Goal: Obtain resource: Obtain resource

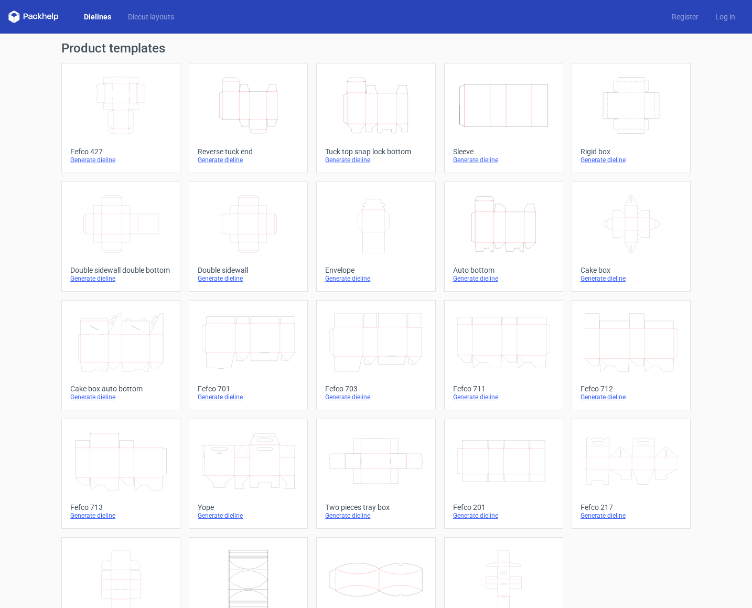
click at [373, 100] on icon "Height Depth Width" at bounding box center [376, 105] width 93 height 59
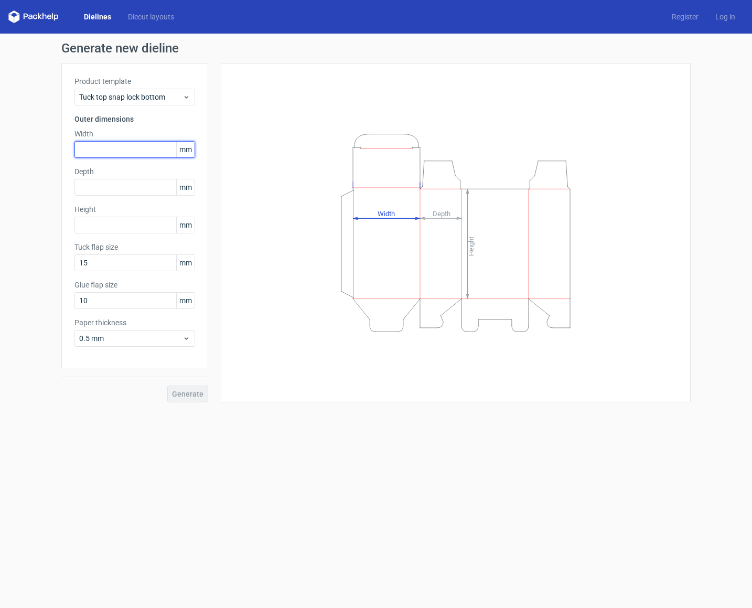
click at [152, 147] on input "text" at bounding box center [135, 149] width 121 height 17
paste input "165"
type input "165"
click at [129, 222] on input "text" at bounding box center [135, 225] width 121 height 17
type input "190"
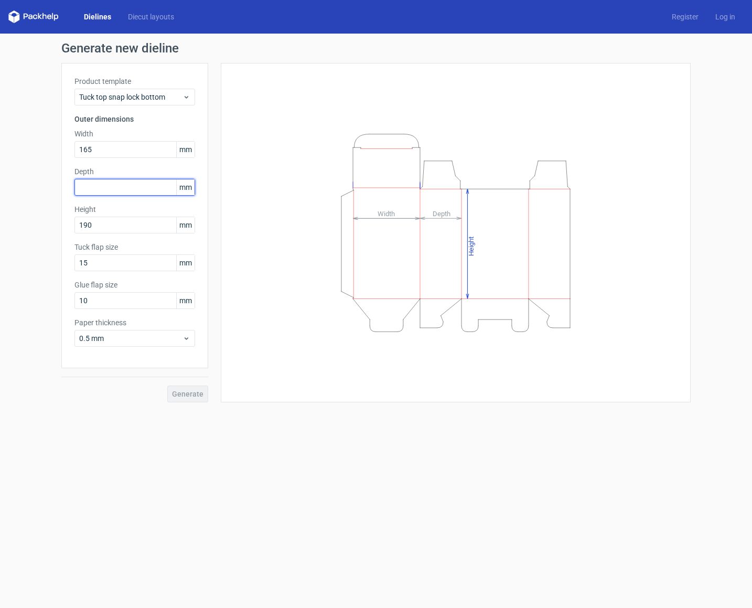
click at [148, 185] on input "text" at bounding box center [135, 187] width 121 height 17
type input "140"
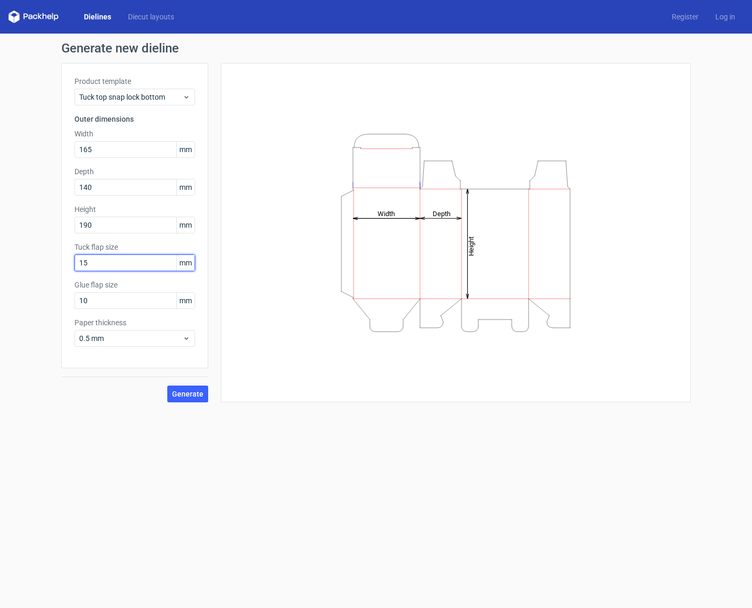
drag, startPoint x: 148, startPoint y: 261, endPoint x: 14, endPoint y: 281, distance: 135.7
click at [0, 261] on html "Dielines Diecut layouts Register Log in Generate new dieline Product template T…" at bounding box center [376, 304] width 752 height 608
drag, startPoint x: 118, startPoint y: 304, endPoint x: -14, endPoint y: 299, distance: 132.3
click at [0, 299] on html "Dielines Diecut layouts Register Log in Generate new dieline Product template T…" at bounding box center [376, 304] width 752 height 608
type input "15"
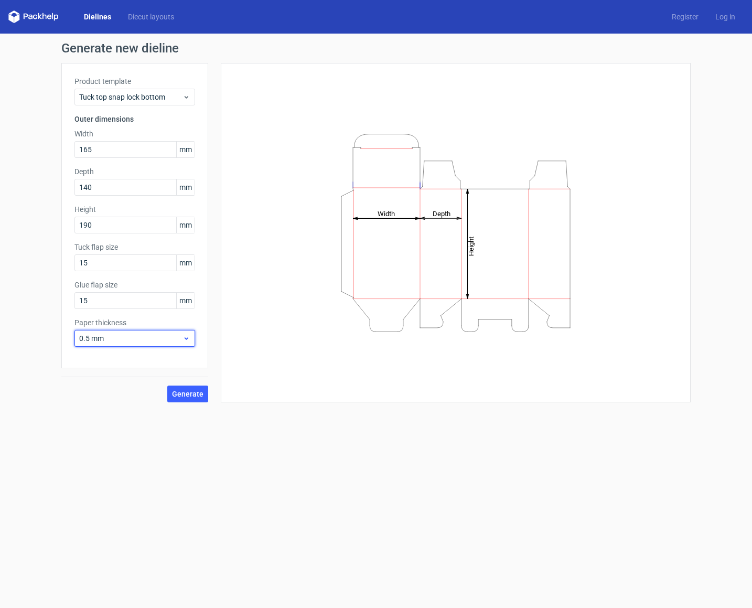
click at [132, 341] on span "0.5 mm" at bounding box center [130, 338] width 103 height 10
click at [114, 449] on div "4 mm" at bounding box center [135, 445] width 112 height 17
click at [188, 395] on span "Generate" at bounding box center [187, 393] width 31 height 7
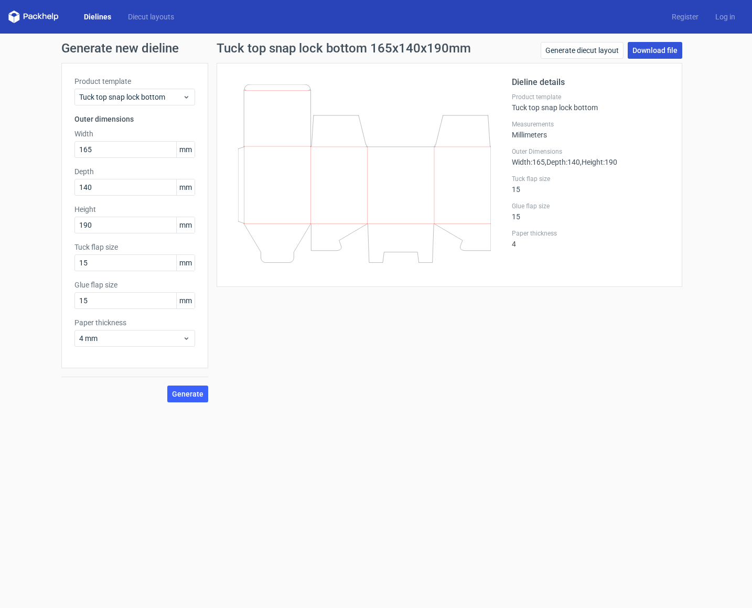
click at [654, 46] on link "Download file" at bounding box center [655, 50] width 55 height 17
click at [199, 397] on span "Generate" at bounding box center [187, 393] width 31 height 7
click at [654, 49] on link "Download file" at bounding box center [655, 50] width 55 height 17
click at [121, 154] on input "165" at bounding box center [135, 149] width 121 height 17
click at [105, 185] on input "140" at bounding box center [135, 187] width 121 height 17
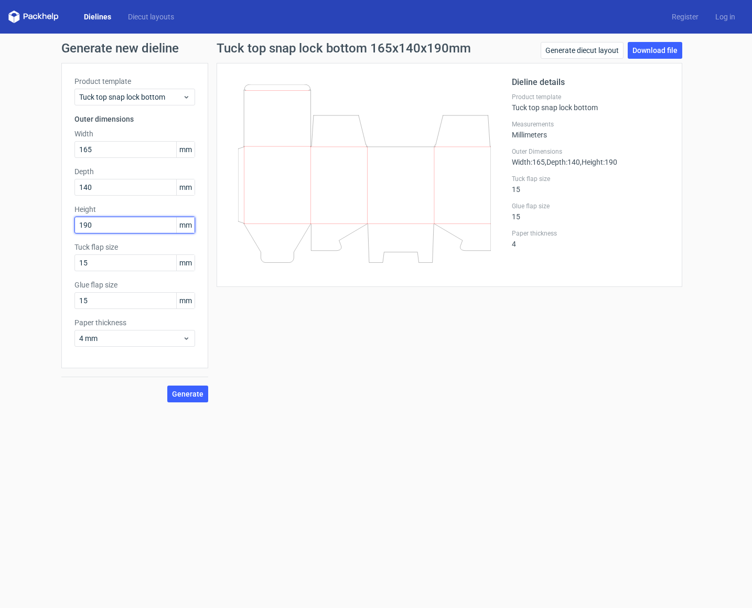
click at [116, 225] on input "190" at bounding box center [135, 225] width 121 height 17
click at [116, 256] on input "15" at bounding box center [135, 262] width 121 height 17
click at [116, 260] on input "15" at bounding box center [135, 262] width 121 height 17
type input "20"
click at [204, 398] on button "Generate" at bounding box center [187, 394] width 41 height 17
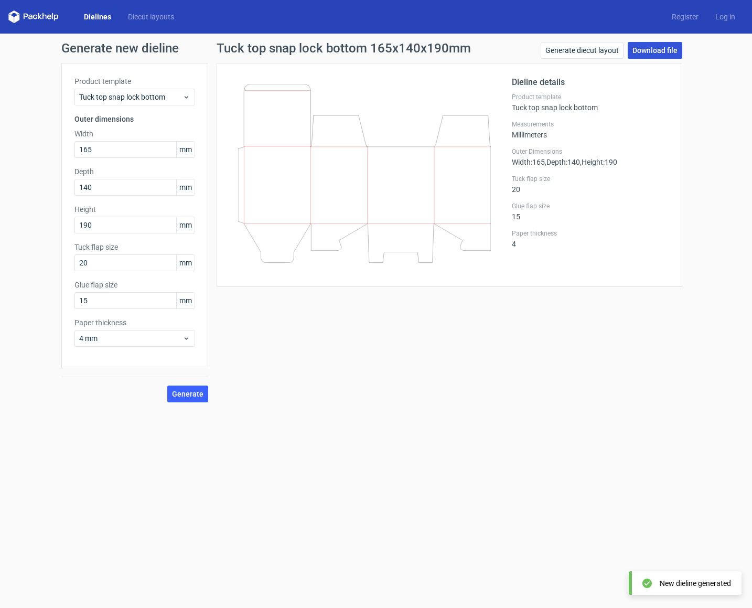
click at [649, 48] on link "Download file" at bounding box center [655, 50] width 55 height 17
